Goal: Task Accomplishment & Management: Manage account settings

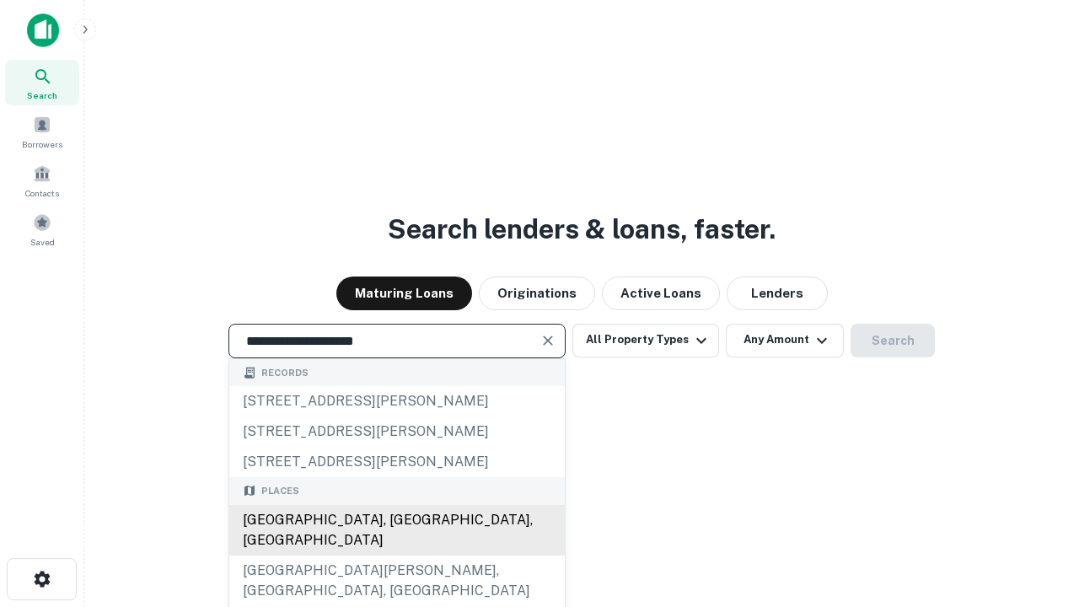
click at [396, 555] on div "[GEOGRAPHIC_DATA], [GEOGRAPHIC_DATA], [GEOGRAPHIC_DATA]" at bounding box center [396, 530] width 335 height 51
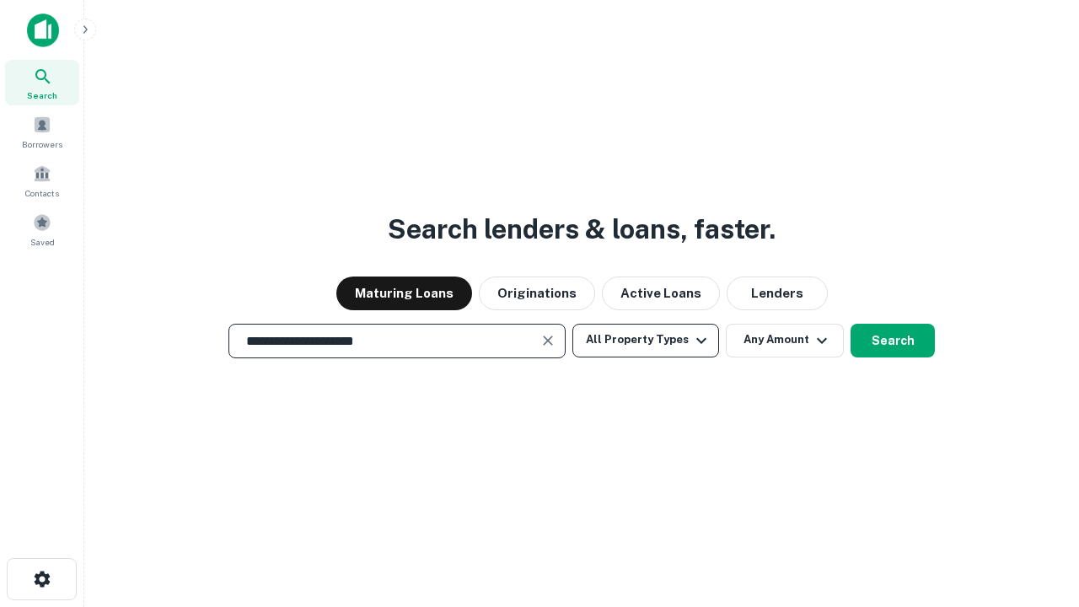
type input "**********"
click at [645, 340] on button "All Property Types" at bounding box center [645, 341] width 147 height 34
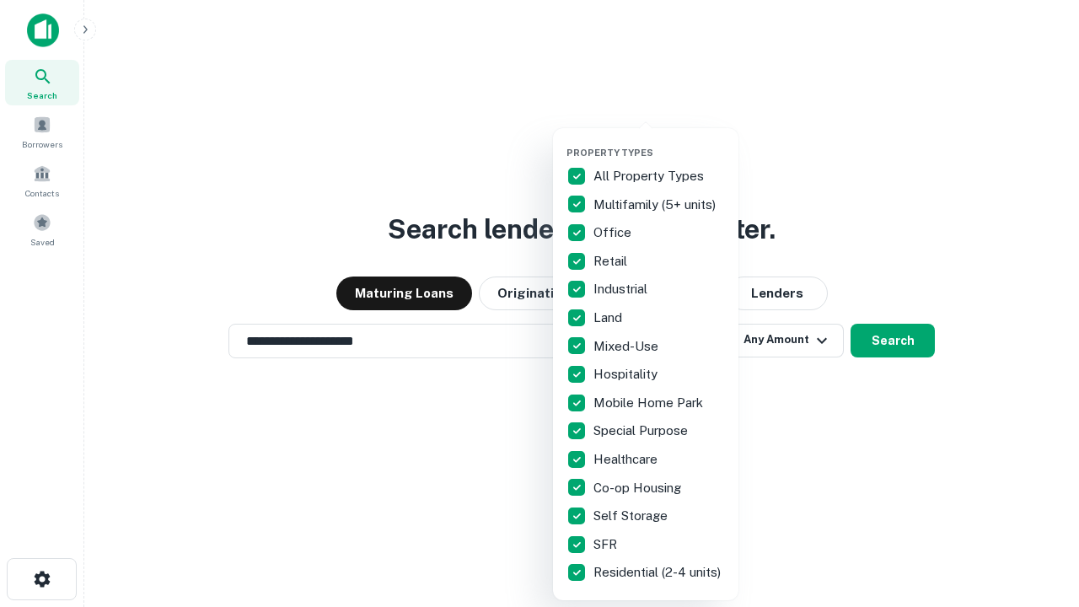
click at [659, 142] on button "button" at bounding box center [658, 142] width 185 height 1
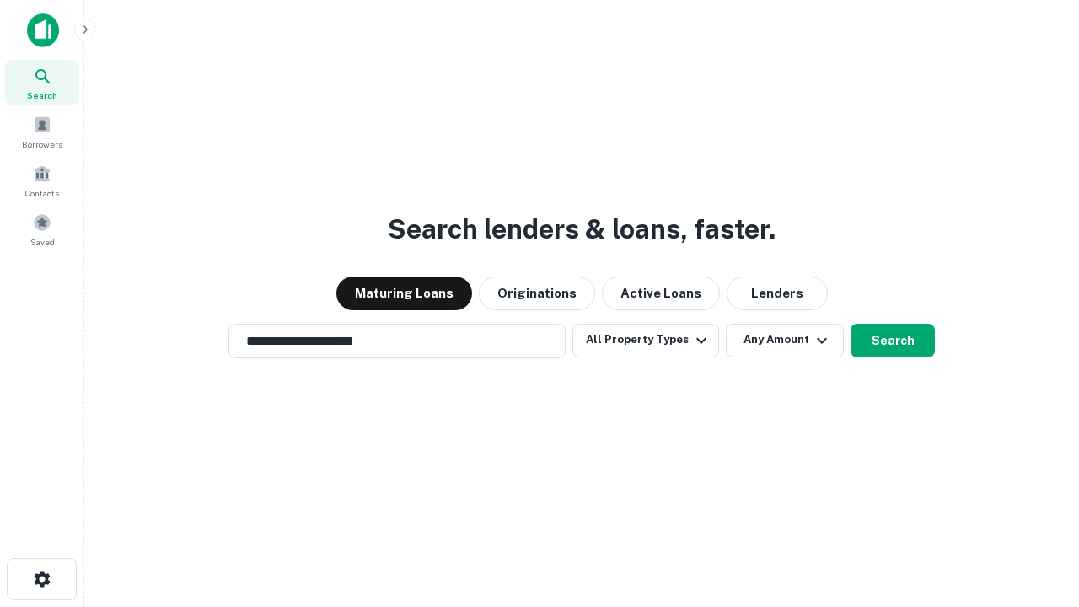
scroll to position [10, 203]
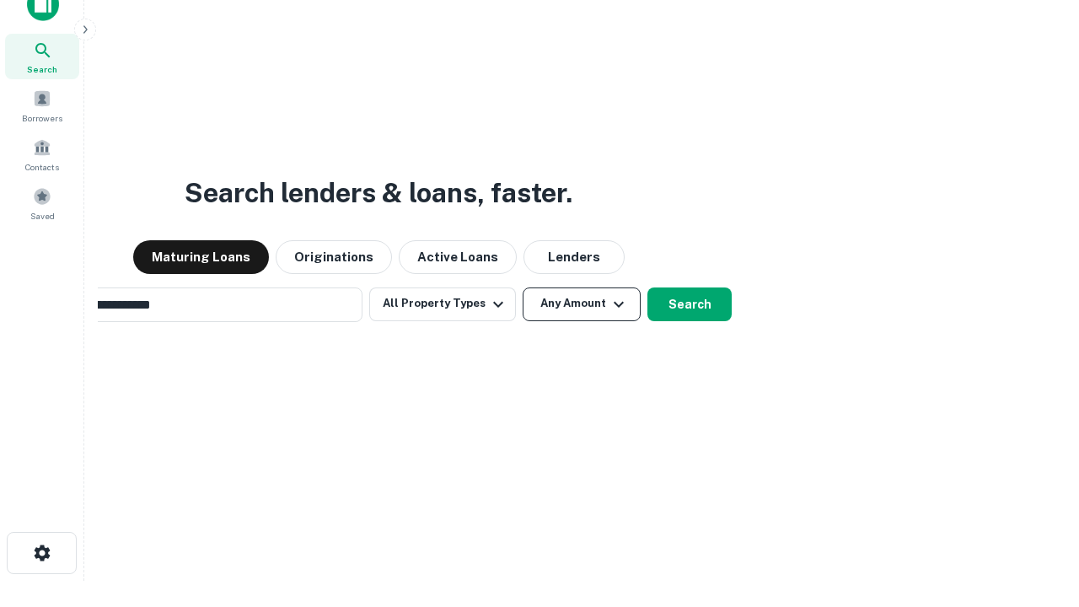
click at [522, 287] on button "Any Amount" at bounding box center [581, 304] width 118 height 34
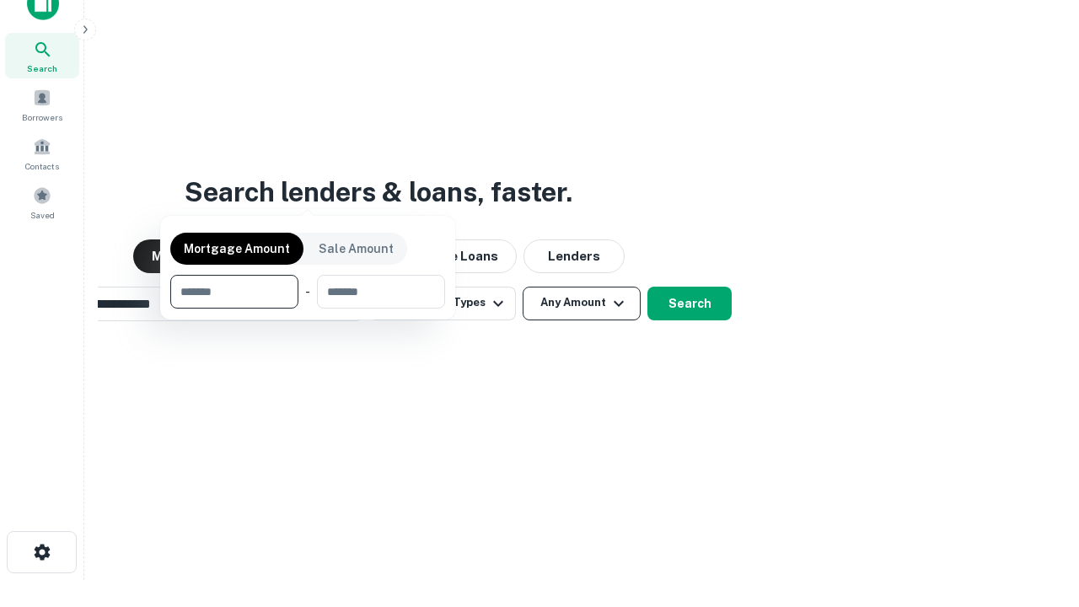
scroll to position [121, 477]
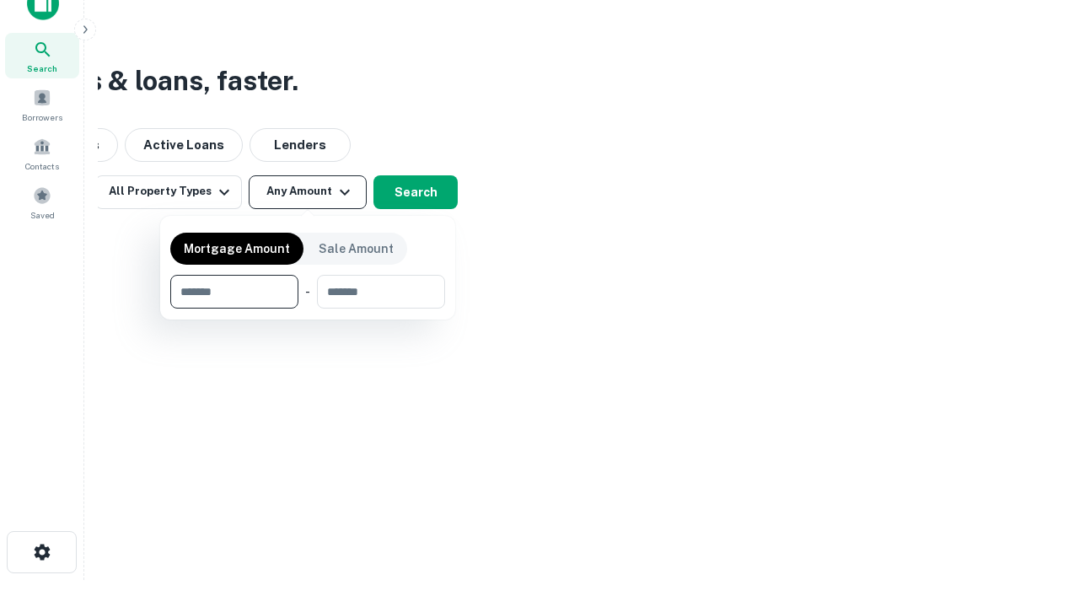
type input "*******"
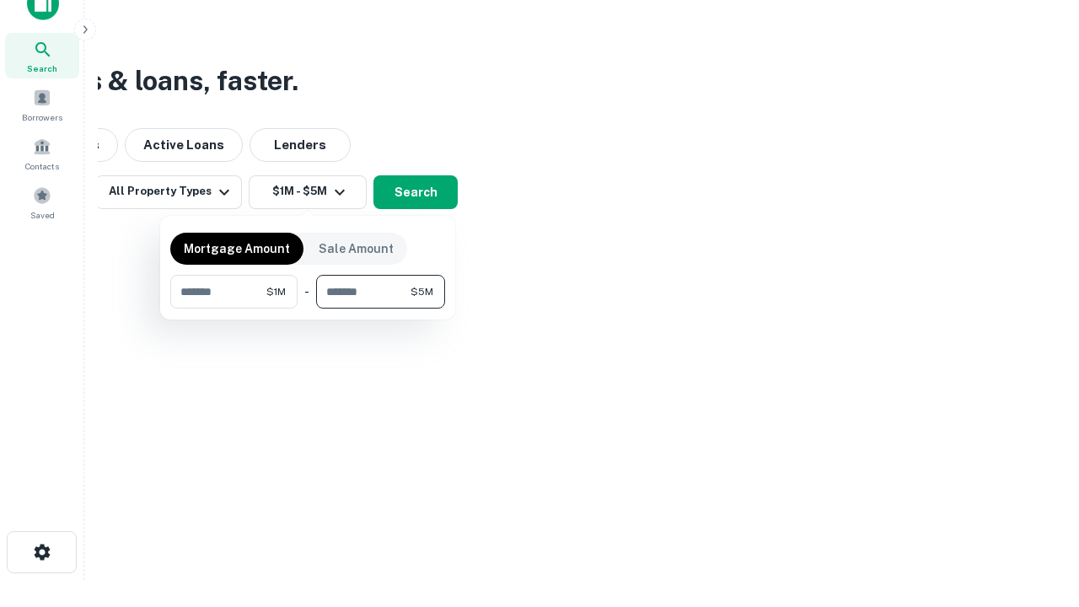
type input "*******"
click at [308, 308] on button "button" at bounding box center [307, 308] width 275 height 1
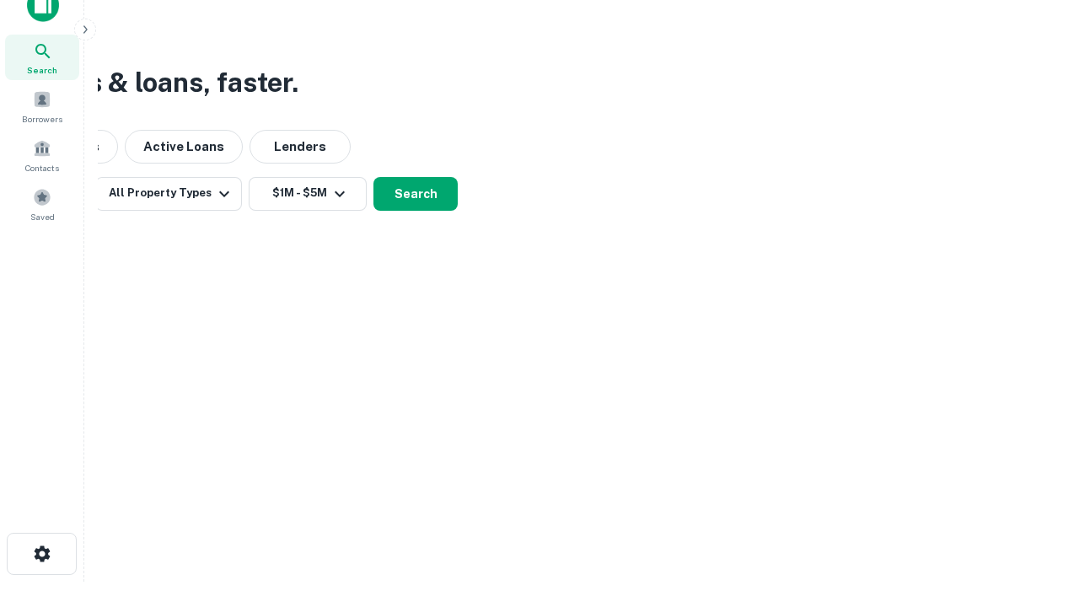
scroll to position [10, 311]
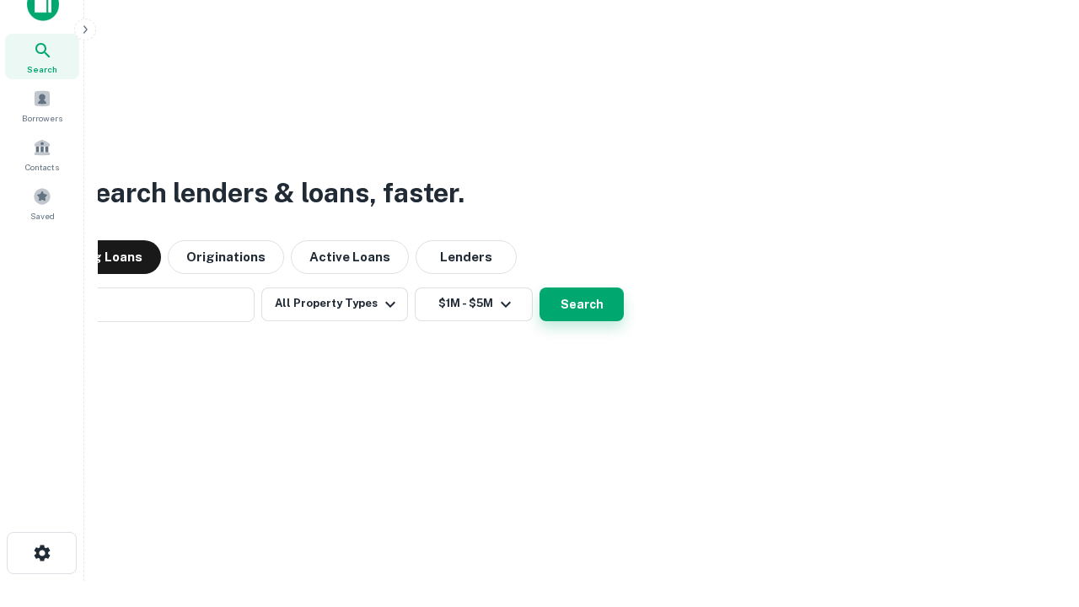
click at [539, 287] on button "Search" at bounding box center [581, 304] width 84 height 34
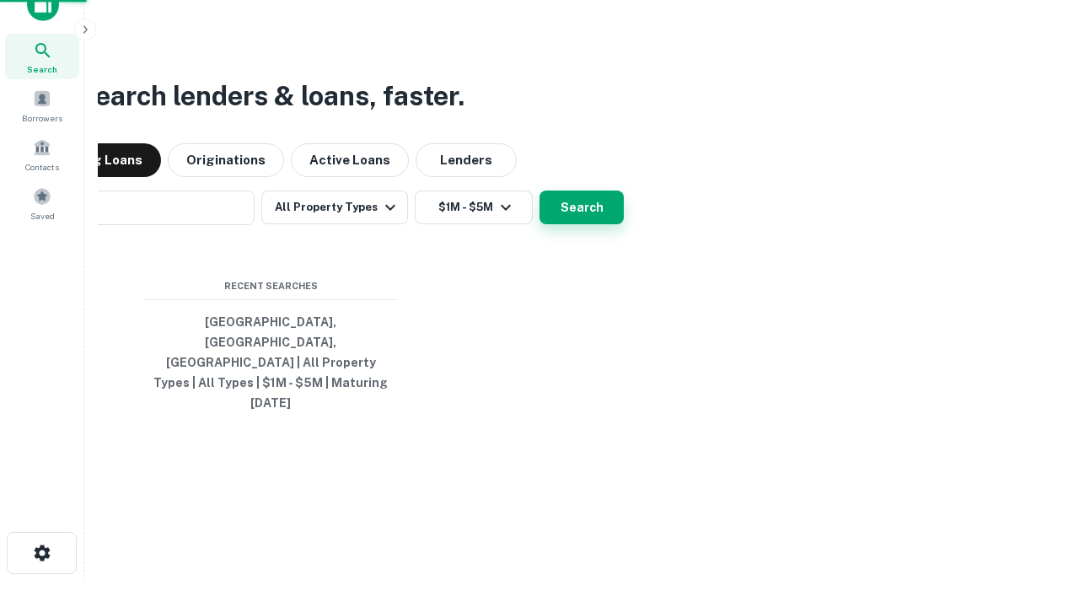
scroll to position [45, 477]
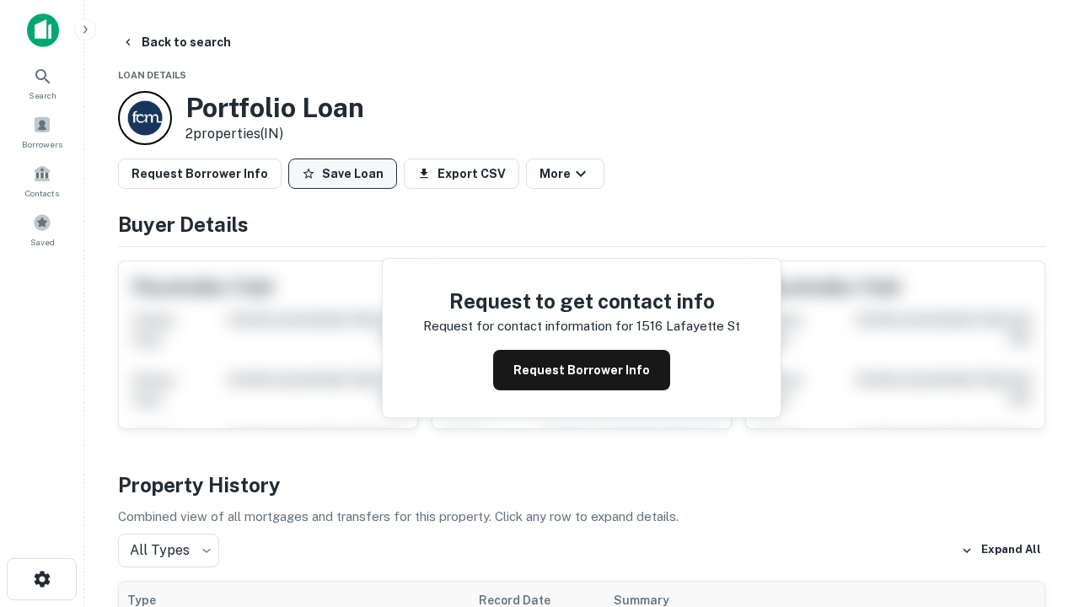
click at [342, 174] on button "Save Loan" at bounding box center [342, 173] width 109 height 30
click at [346, 174] on button "Save Loan" at bounding box center [342, 173] width 109 height 30
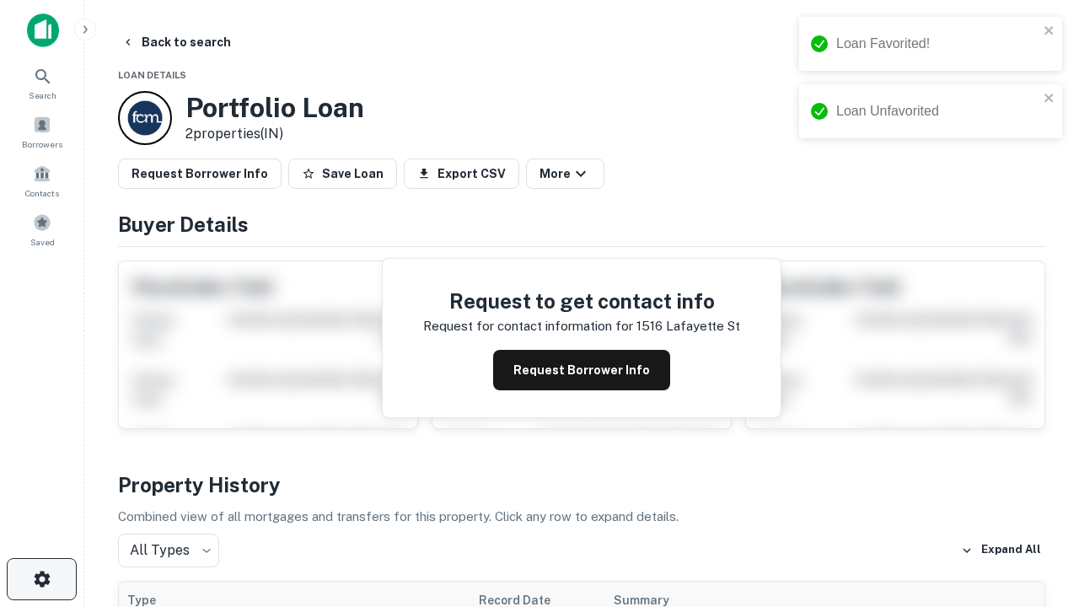
click at [41, 579] on icon "button" at bounding box center [42, 579] width 20 height 20
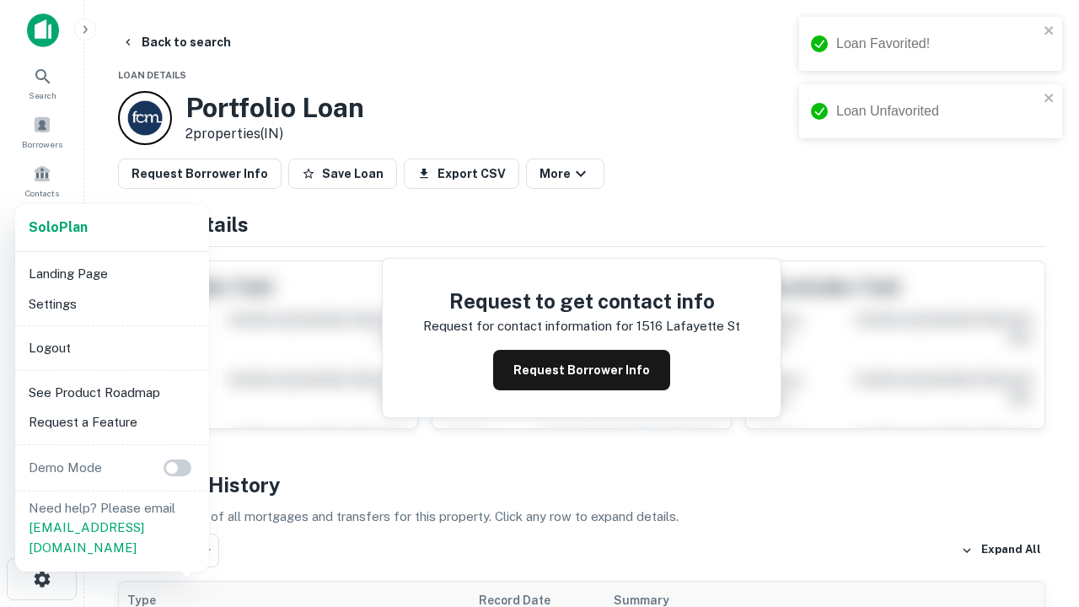
click at [111, 347] on li "Logout" at bounding box center [112, 348] width 180 height 30
